Goal: Find contact information: Find contact information

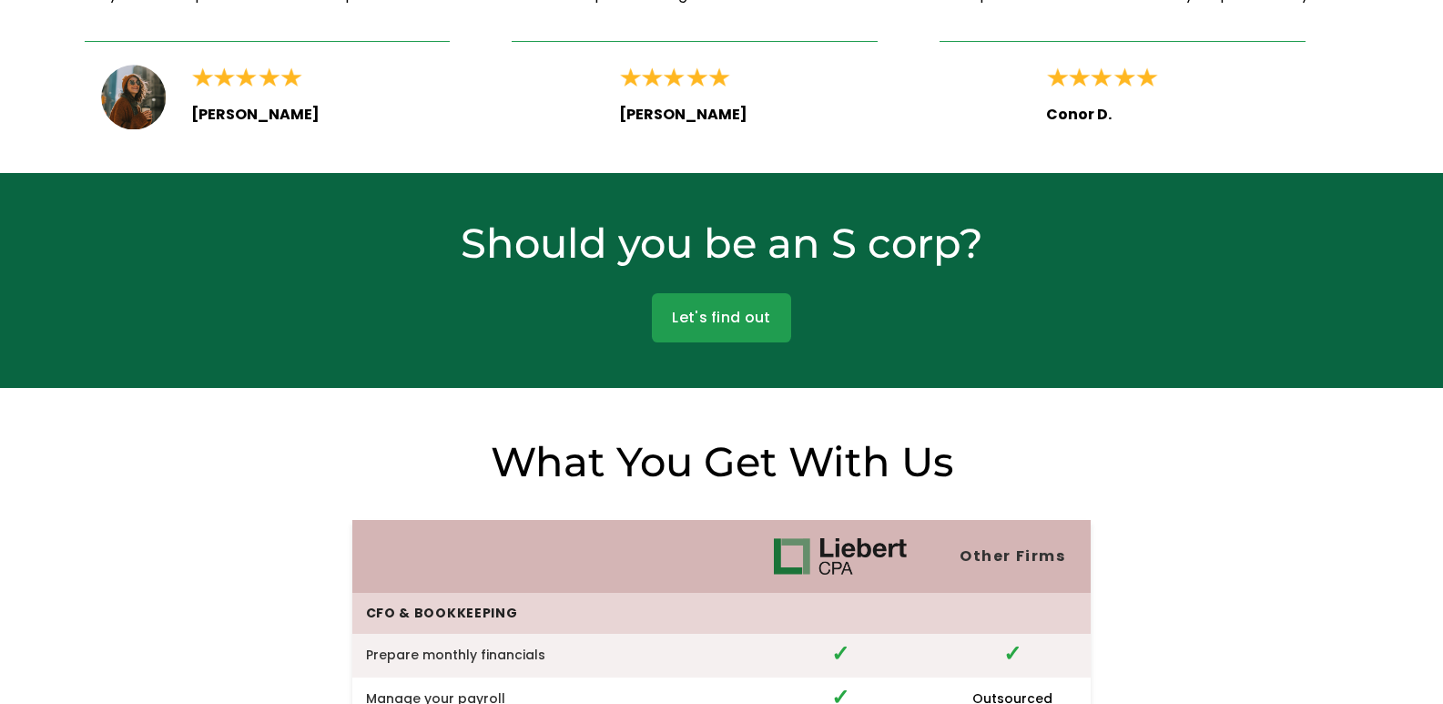
scroll to position [4975, 0]
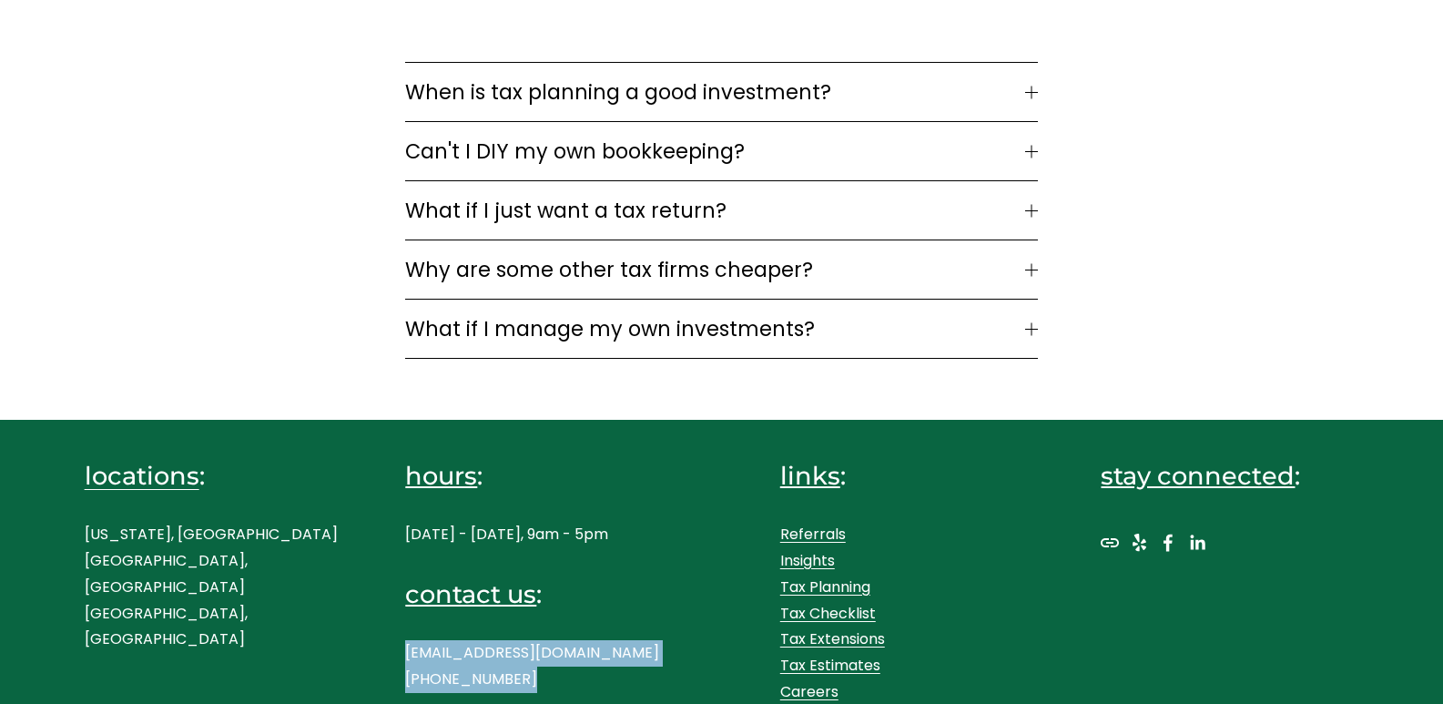
drag, startPoint x: 487, startPoint y: 659, endPoint x: 531, endPoint y: 661, distance: 43.7
click at [531, 661] on div "locations : New York, NY Westport, CT Boston, MA hours : Monday - Friday, 9am -…" at bounding box center [721, 574] width 1443 height 306
copy p "hello@liebertassociates.com (917) 289-1017"
click at [518, 670] on p "hello@liebertassociates.com (917) 289-1017" at bounding box center [534, 666] width 258 height 53
drag, startPoint x: 518, startPoint y: 670, endPoint x: 378, endPoint y: 676, distance: 140.3
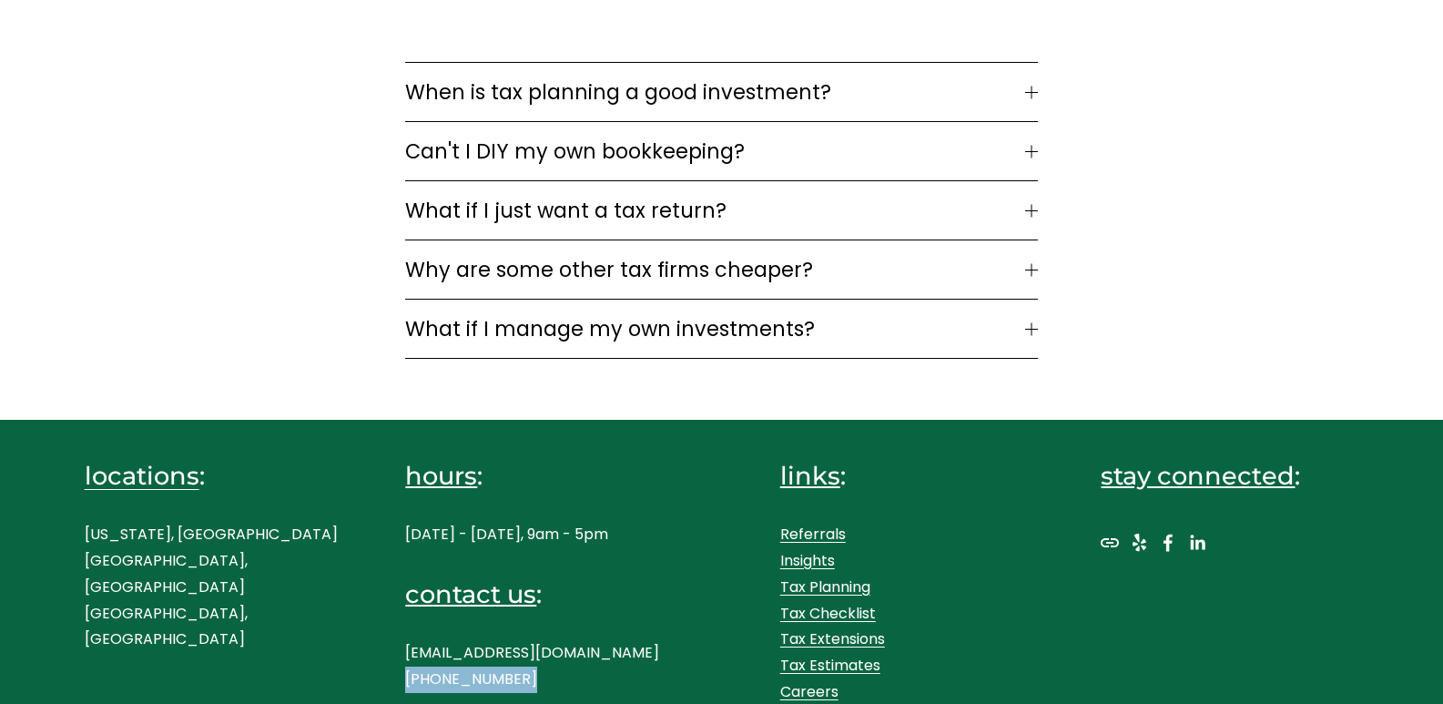
click at [378, 676] on div "locations : New York, NY Westport, CT Boston, MA hours : Monday - Friday, 9am -…" at bounding box center [721, 574] width 1443 height 306
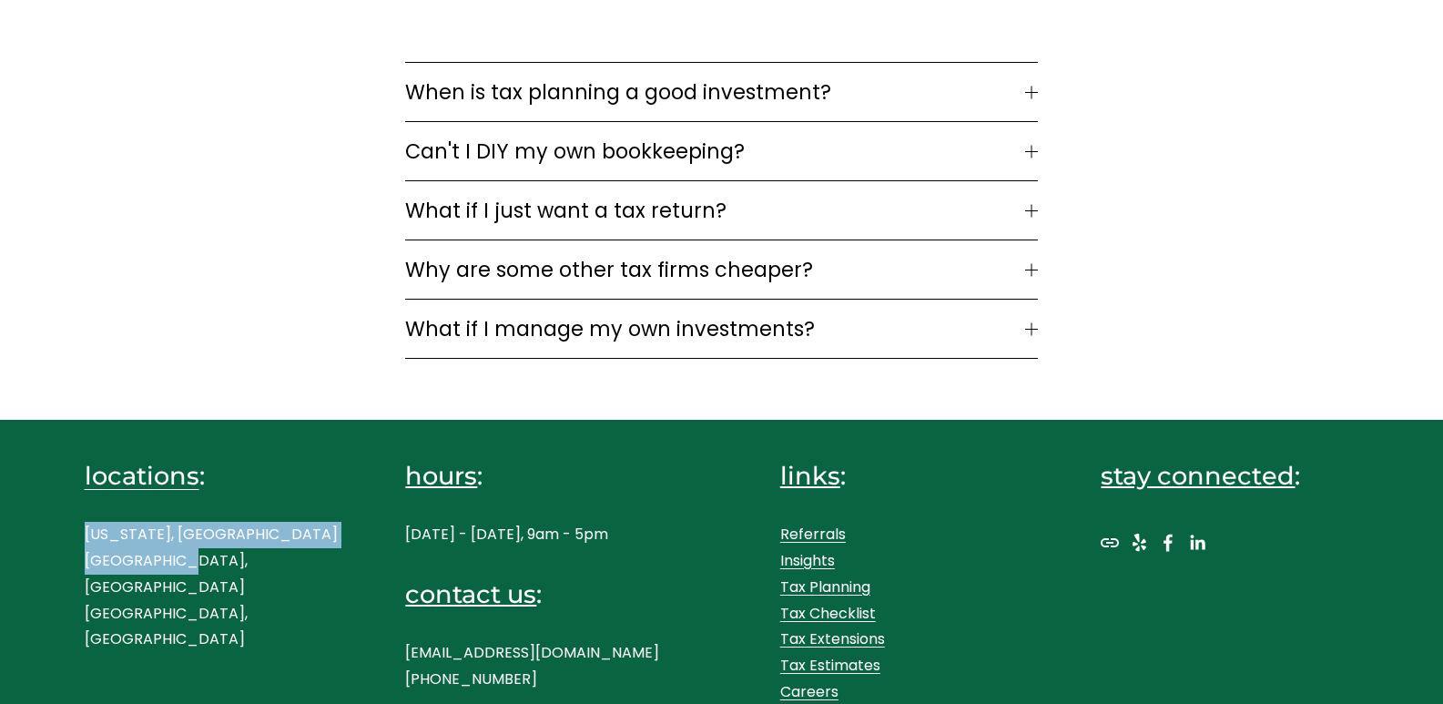
drag, startPoint x: 108, startPoint y: 562, endPoint x: 98, endPoint y: 568, distance: 11.4
click at [85, 548] on p "New York, NY Westport, CT Boston, MA" at bounding box center [214, 587] width 258 height 131
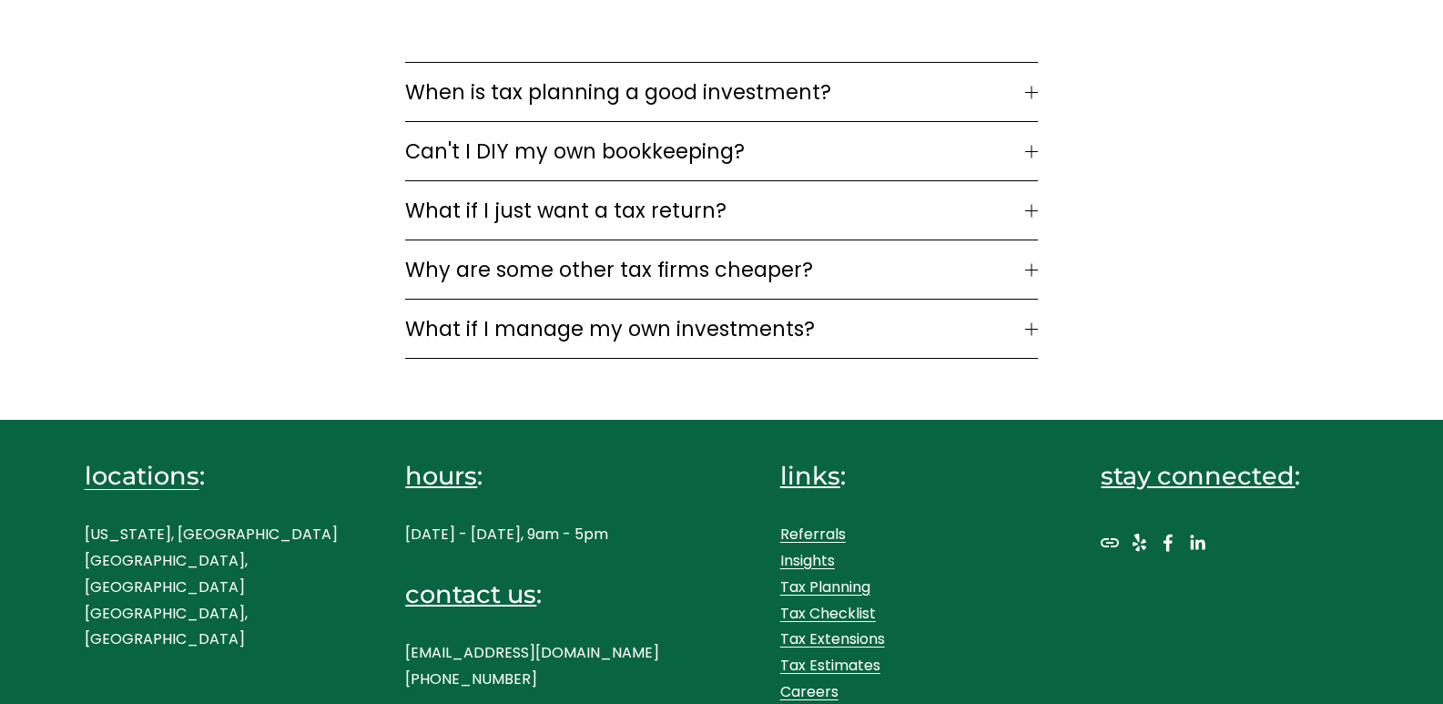
click at [205, 587] on p "New York, NY Westport, CT Boston, MA" at bounding box center [214, 587] width 258 height 131
copy p "[GEOGRAPHIC_DATA], [GEOGRAPHIC_DATA]"
drag, startPoint x: 102, startPoint y: 584, endPoint x: 69, endPoint y: 583, distance: 32.8
click at [69, 583] on div "locations : New York, NY Westport, CT Boston, MA hours : Monday - Friday, 9am -…" at bounding box center [721, 574] width 1443 height 306
copy p "[US_STATE], [GEOGRAPHIC_DATA]"
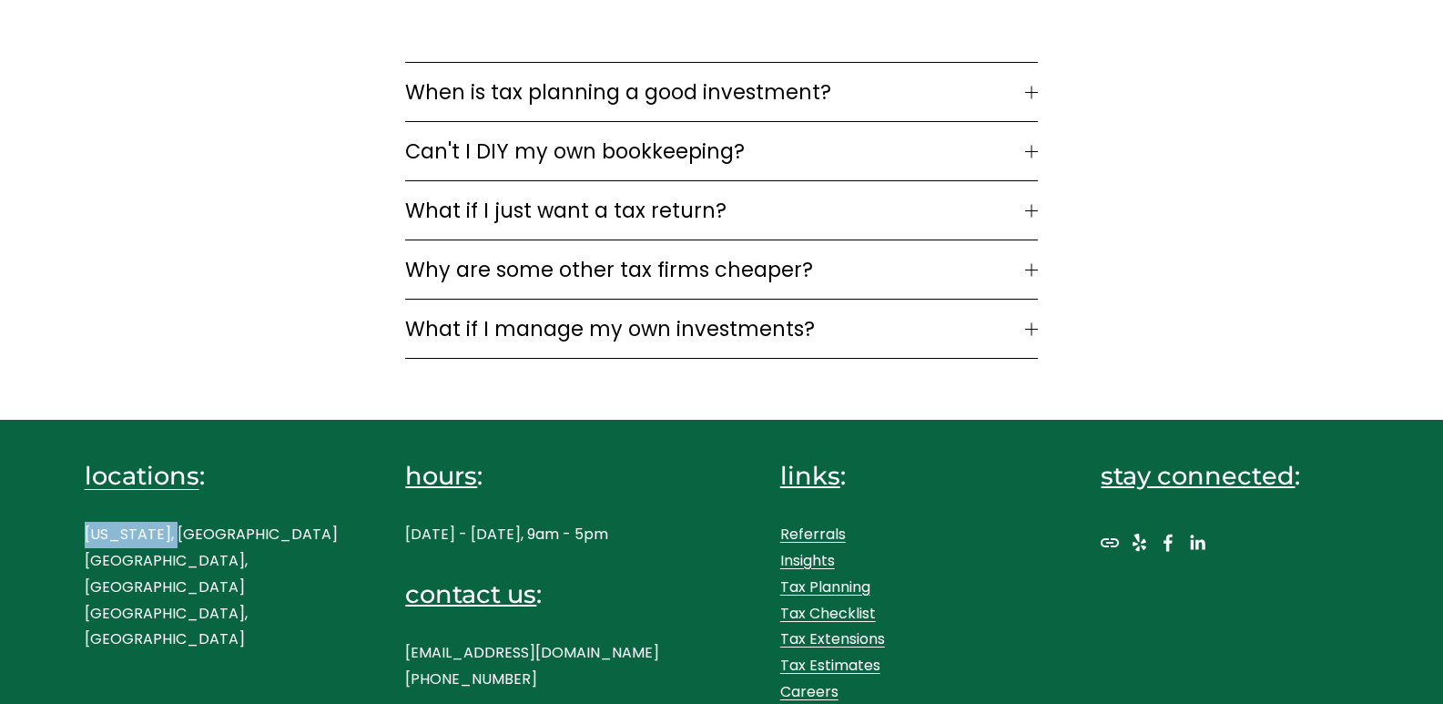
drag, startPoint x: 171, startPoint y: 524, endPoint x: 58, endPoint y: 532, distance: 113.1
click at [58, 532] on div "locations : New York, NY Westport, CT Boston, MA hours : Monday - Friday, 9am -…" at bounding box center [721, 574] width 1443 height 306
click at [1194, 529] on use "LinkedIn" at bounding box center [1197, 542] width 36 height 36
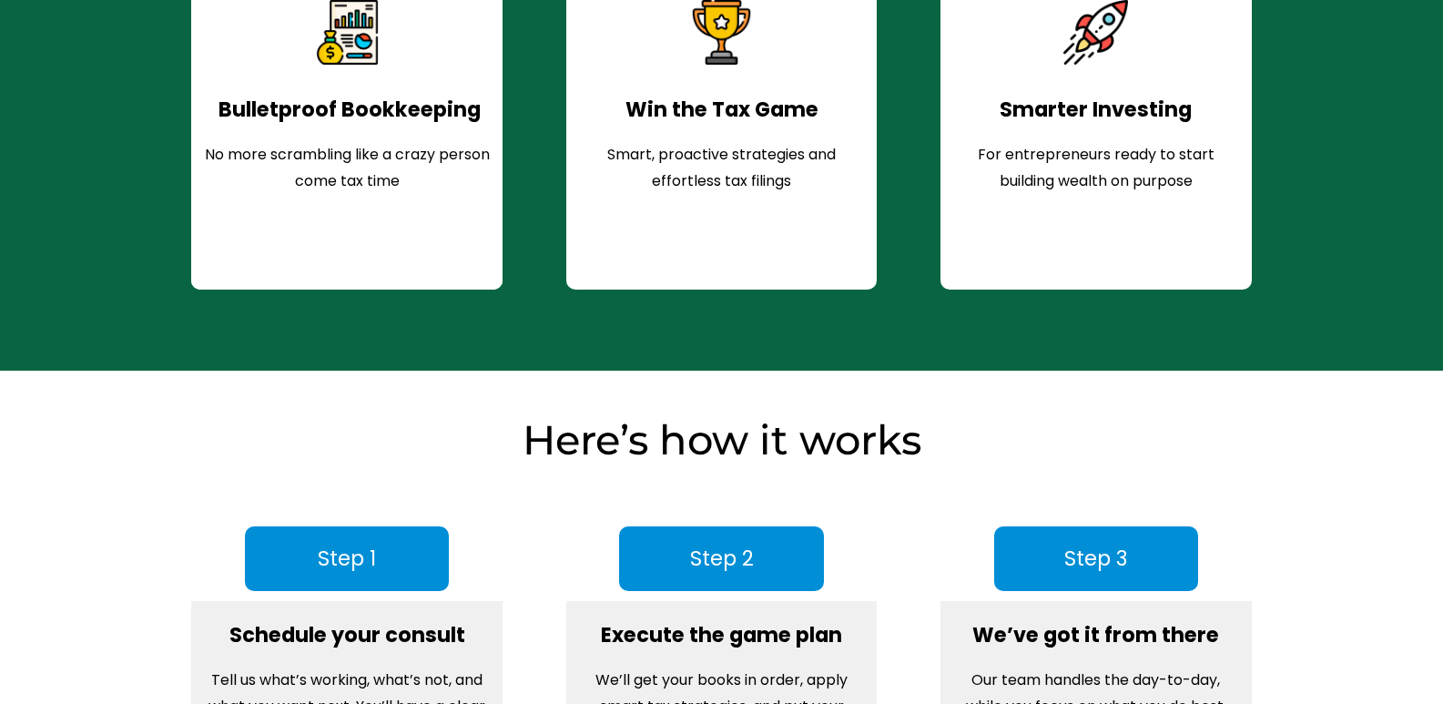
scroll to position [0, 0]
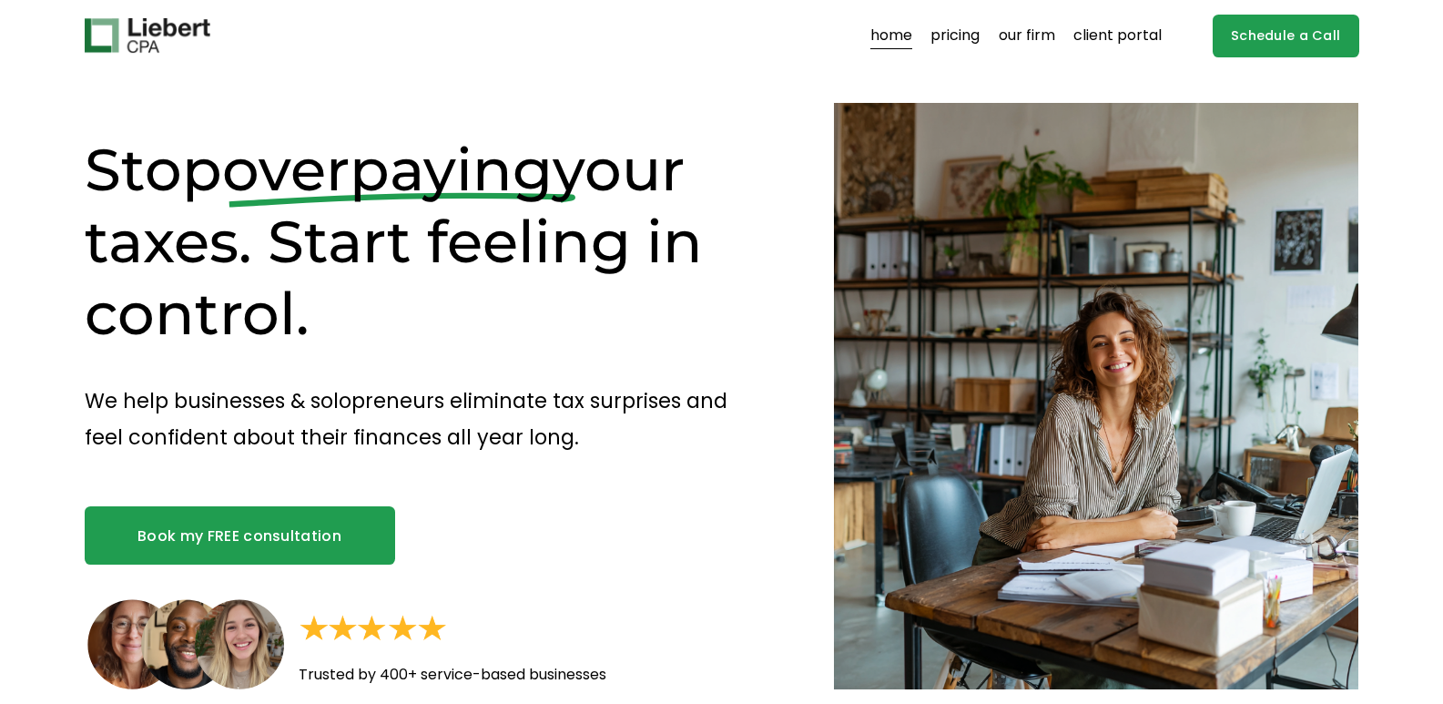
click at [1022, 47] on link "our firm" at bounding box center [1026, 35] width 56 height 29
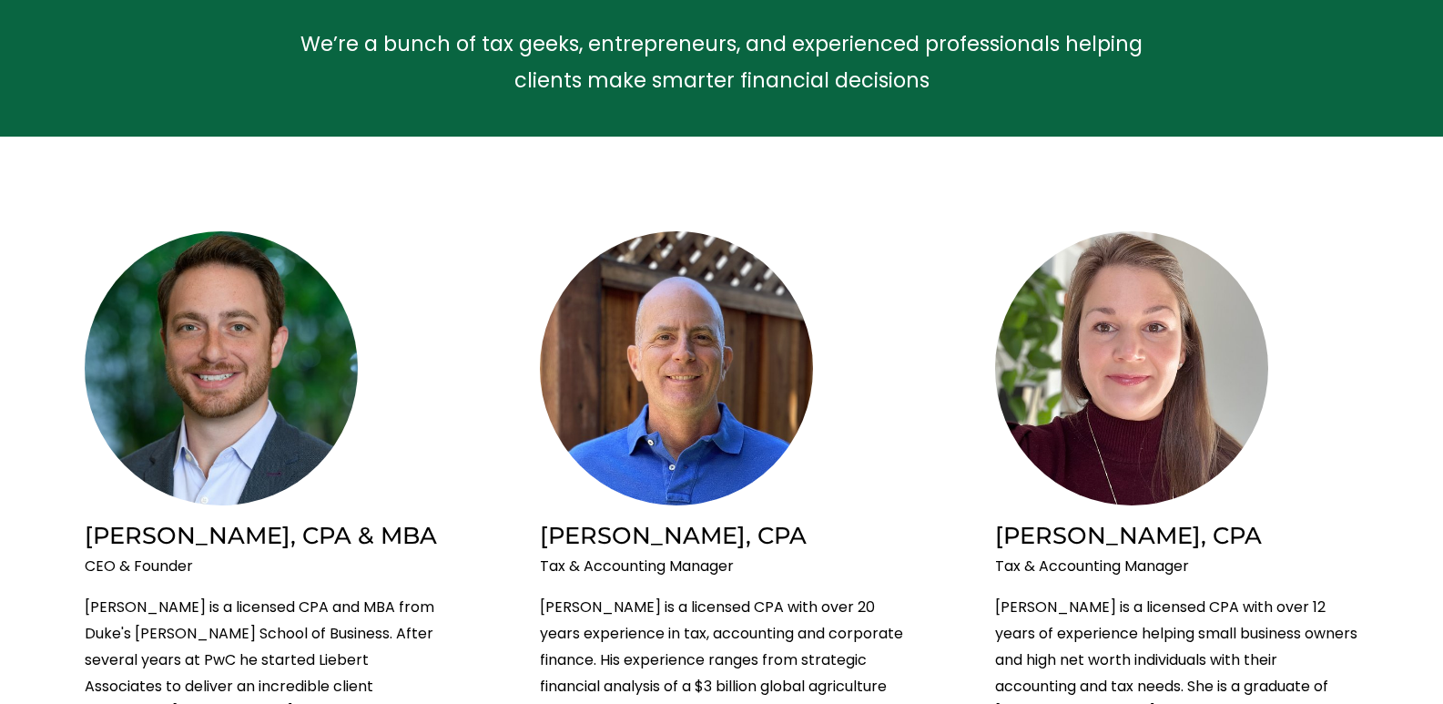
scroll to position [910, 0]
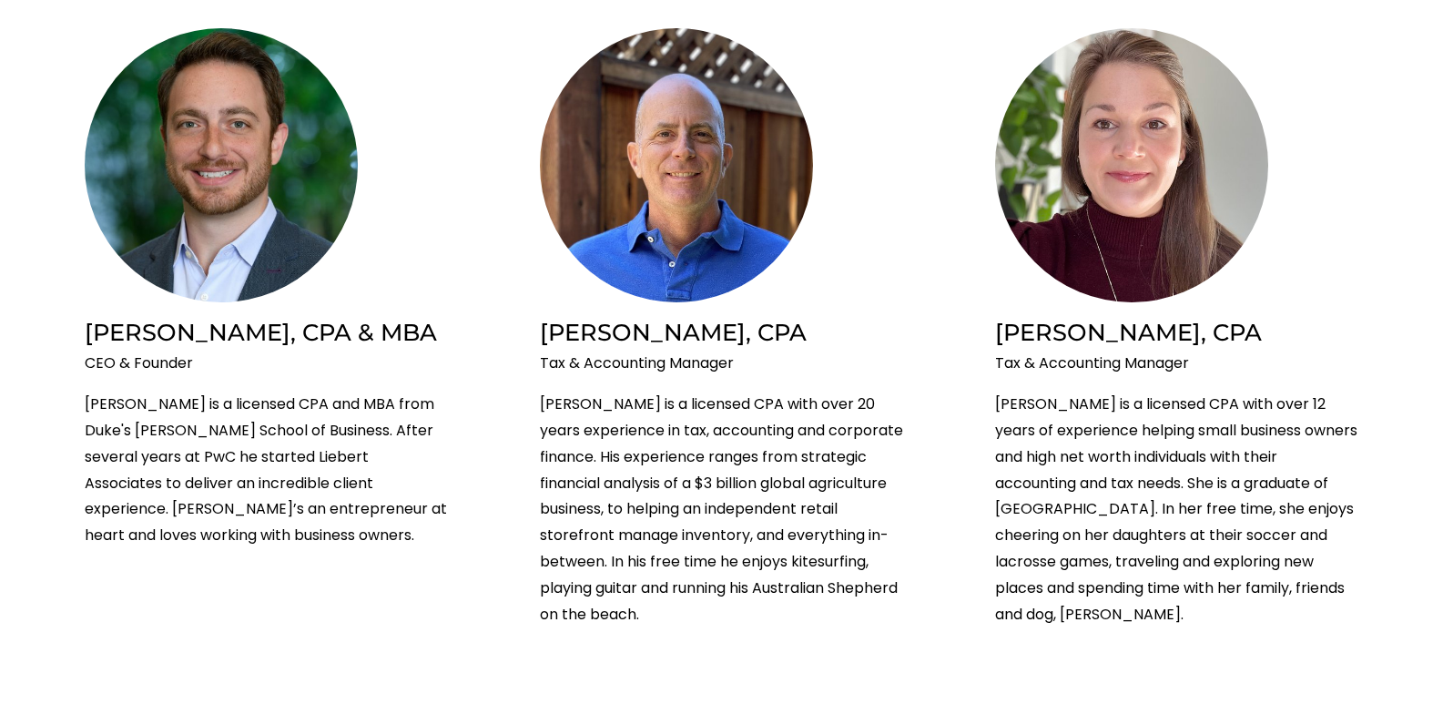
click at [99, 334] on h2 "[PERSON_NAME], CPA & MBA" at bounding box center [267, 332] width 364 height 30
drag, startPoint x: 99, startPoint y: 334, endPoint x: 161, endPoint y: 339, distance: 62.1
click at [161, 339] on h2 "[PERSON_NAME], CPA & MBA" at bounding box center [267, 332] width 364 height 30
copy h2 "[PERSON_NAME]"
click at [157, 366] on p "CEO & Founder" at bounding box center [267, 363] width 364 height 26
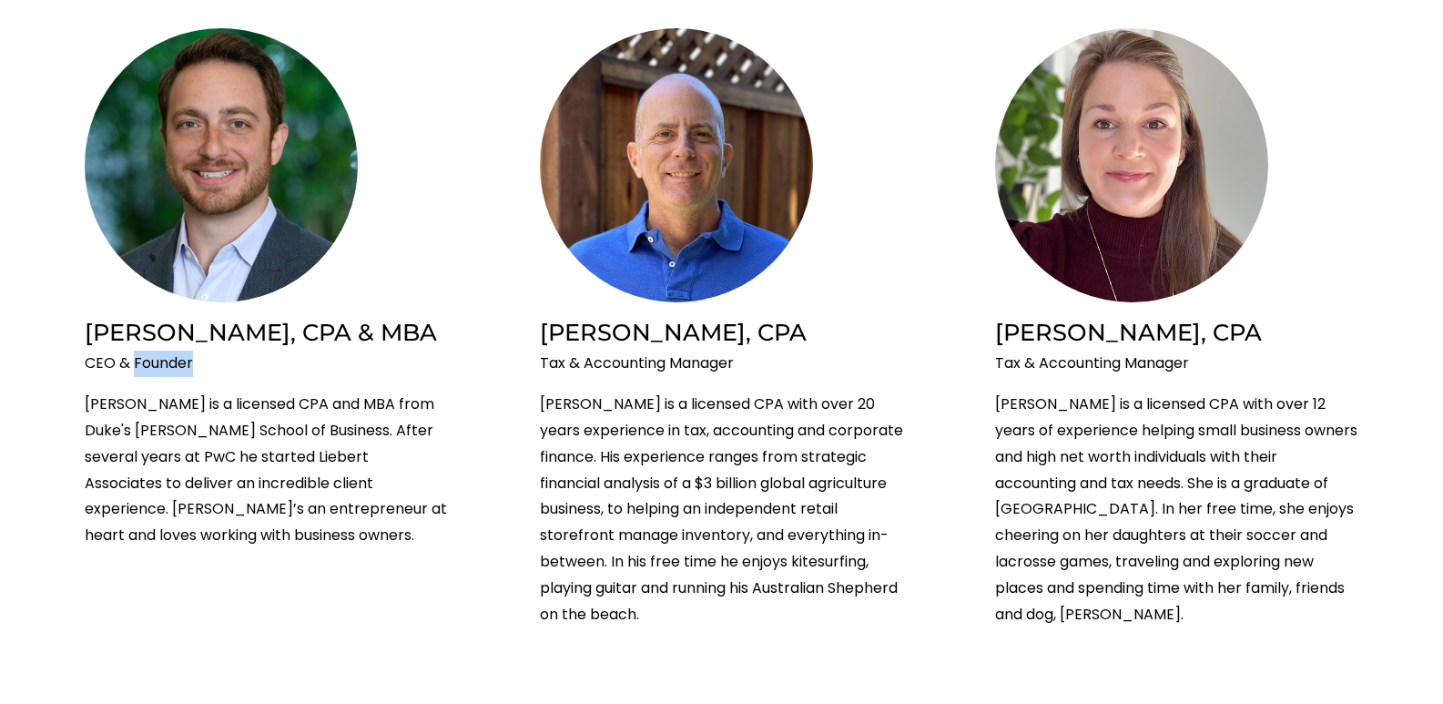
click at [157, 366] on p "CEO & Founder" at bounding box center [267, 363] width 364 height 26
copy p "Founder"
click at [114, 345] on h2 "[PERSON_NAME], CPA & MBA" at bounding box center [267, 332] width 364 height 30
drag, startPoint x: 114, startPoint y: 345, endPoint x: 169, endPoint y: 342, distance: 55.6
click at [169, 342] on h2 "[PERSON_NAME], CPA & MBA" at bounding box center [267, 332] width 364 height 30
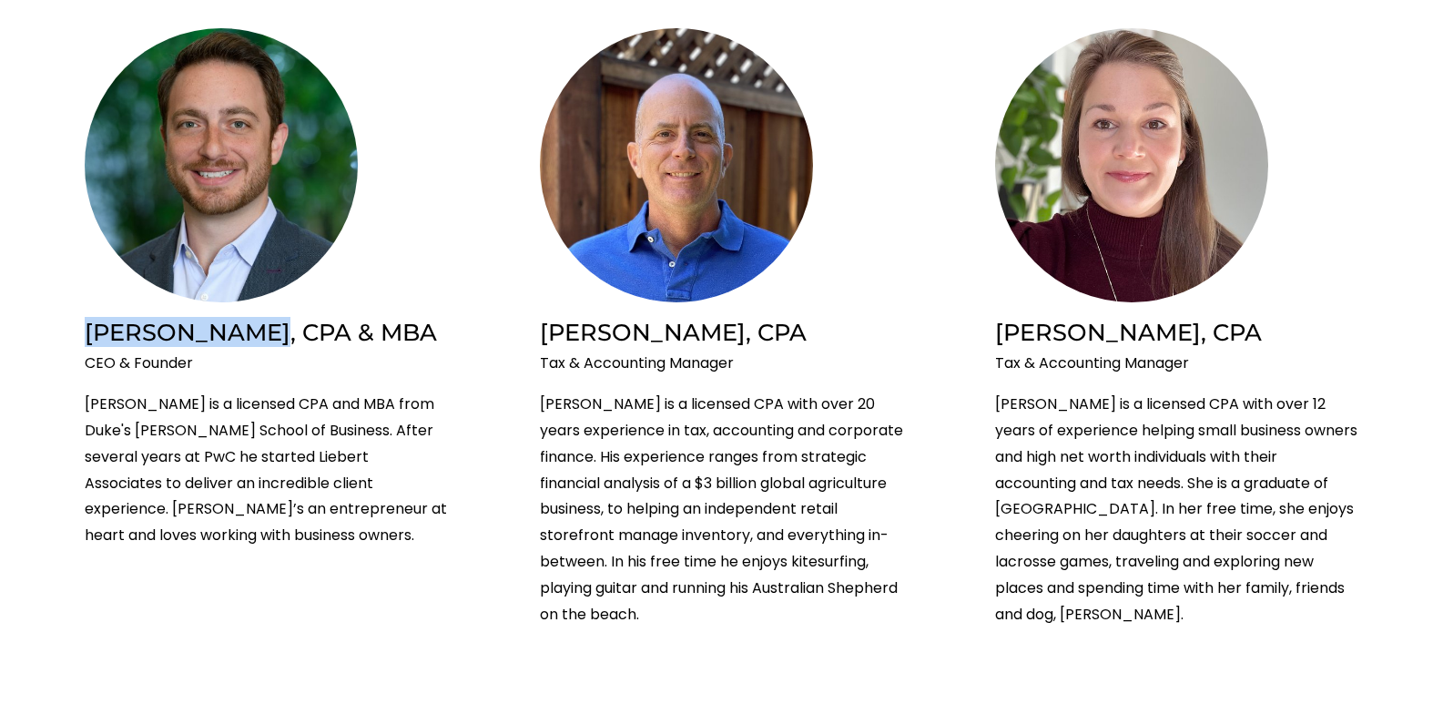
copy h2 "[PERSON_NAME]"
